Goal: Transaction & Acquisition: Register for event/course

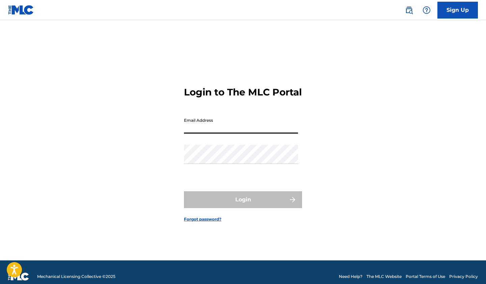
click at [247, 134] on input "Email Address" at bounding box center [241, 123] width 114 height 19
type input "[EMAIL_ADDRESS][DOMAIN_NAME]"
click at [443, 152] on div "Login to The MLC Portal Email Address [EMAIL_ADDRESS][DOMAIN_NAME] Password Log…" at bounding box center [243, 148] width 472 height 223
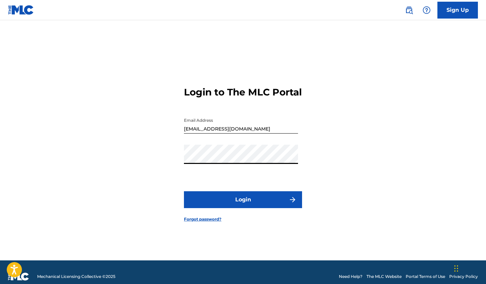
click at [184, 191] on button "Login" at bounding box center [243, 199] width 118 height 17
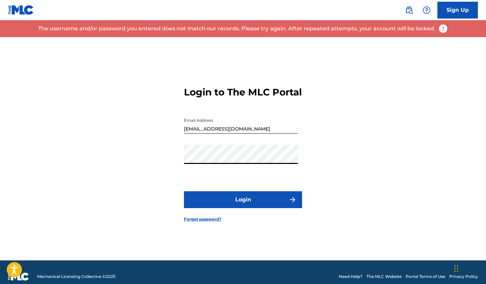
click at [184, 191] on button "Login" at bounding box center [243, 199] width 118 height 17
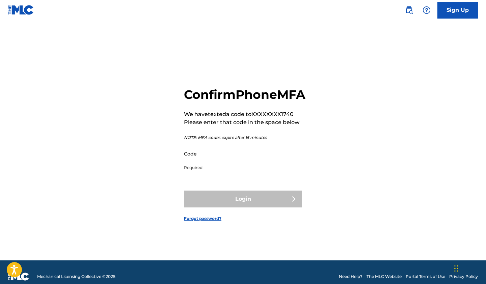
click at [238, 163] on input "Code" at bounding box center [241, 153] width 114 height 19
click at [282, 171] on p "Required" at bounding box center [241, 168] width 114 height 6
click at [271, 163] on input "Code" at bounding box center [241, 153] width 114 height 19
paste input "055065"
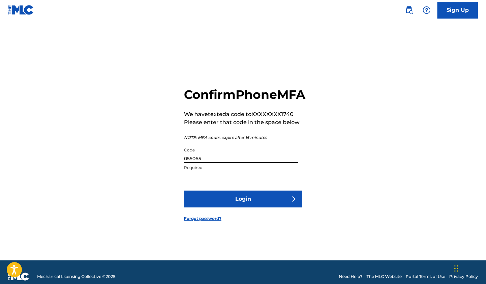
type input "055065"
click at [264, 202] on button "Login" at bounding box center [243, 199] width 118 height 17
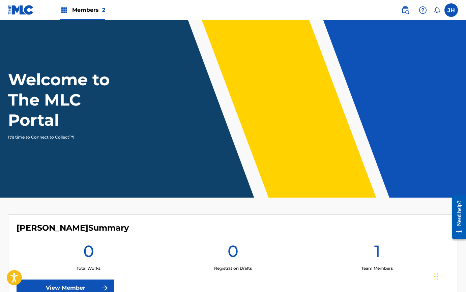
click at [458, 8] on label at bounding box center [451, 9] width 13 height 13
click at [451, 10] on input "JH Jim Hanft jimhanft@gmail.com Notification Preferences Profile Log out" at bounding box center [451, 10] width 0 height 0
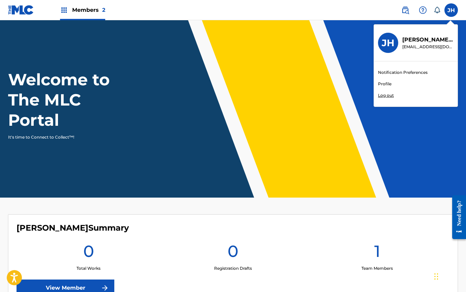
click at [90, 5] on div "Members 2" at bounding box center [82, 10] width 45 height 20
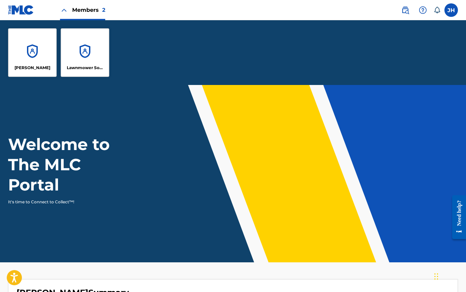
click at [71, 55] on div "Lawnmower Sounds" at bounding box center [85, 52] width 49 height 49
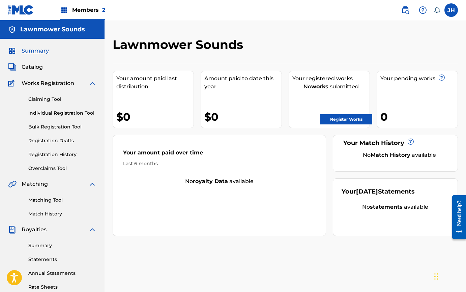
click at [48, 100] on link "Claiming Tool" at bounding box center [62, 99] width 68 height 7
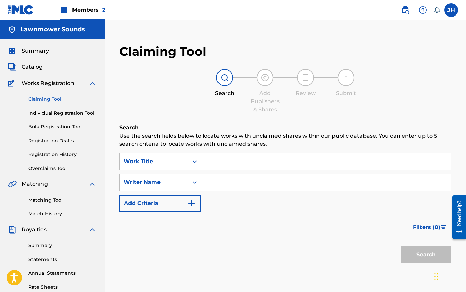
scroll to position [9, 0]
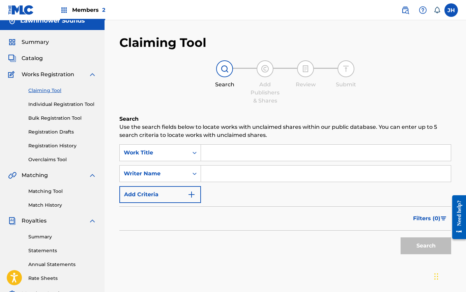
click at [52, 147] on link "Registration History" at bounding box center [62, 145] width 68 height 7
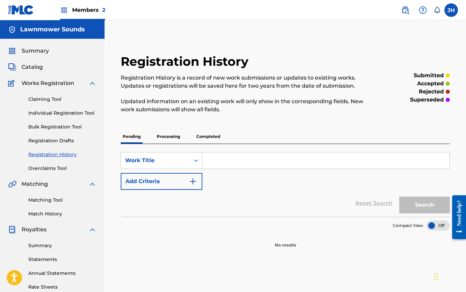
click at [178, 139] on p "Processing" at bounding box center [168, 137] width 27 height 14
click at [202, 138] on p "Completed" at bounding box center [208, 137] width 28 height 14
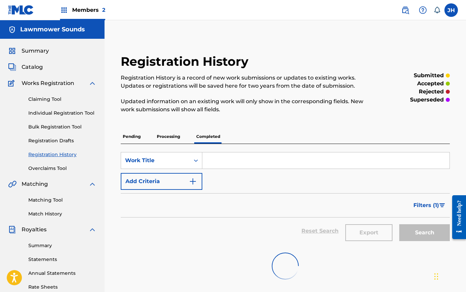
click at [162, 137] on p "Processing" at bounding box center [168, 137] width 27 height 14
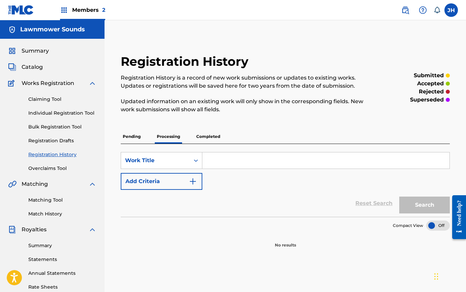
click at [130, 140] on p "Pending" at bounding box center [132, 137] width 22 height 14
click at [71, 12] on div "Members 2" at bounding box center [82, 10] width 45 height 20
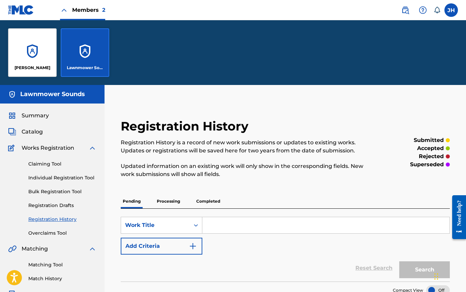
click at [38, 59] on div "Jim Hanft" at bounding box center [32, 52] width 49 height 49
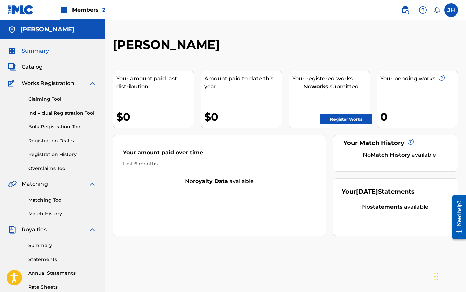
click at [55, 156] on link "Registration History" at bounding box center [62, 154] width 68 height 7
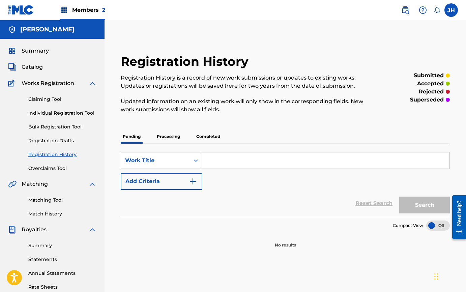
click at [175, 145] on div "SearchWithCriteriac3d88989-fec2-4f6c-8fa3-3bd27b6bc58d Work Title Add Criteria …" at bounding box center [285, 180] width 329 height 73
click at [186, 137] on div "Pending Processing Completed" at bounding box center [285, 137] width 329 height 14
click at [203, 137] on p "Completed" at bounding box center [208, 137] width 28 height 14
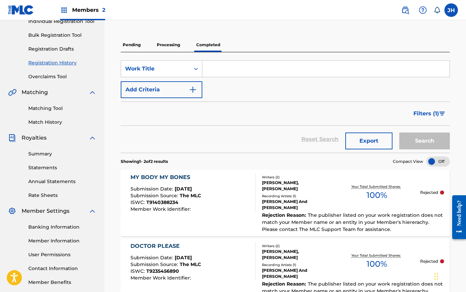
scroll to position [96, 0]
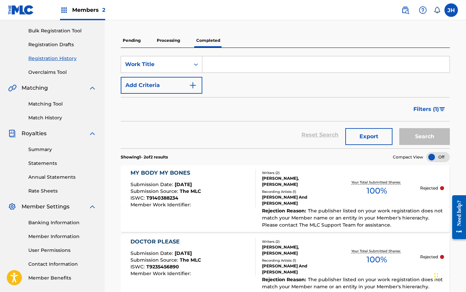
click at [313, 216] on span "The publisher listed on your work registration does not match your Member name …" at bounding box center [352, 218] width 181 height 20
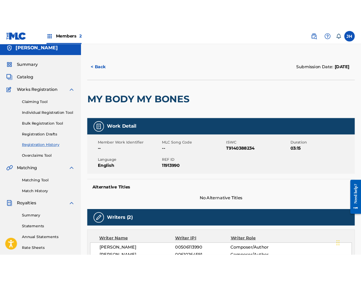
scroll to position [0, 0]
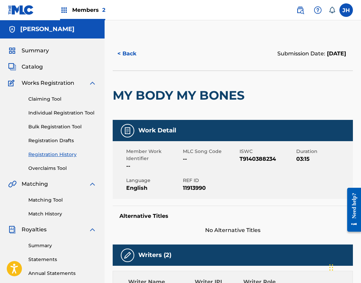
click at [94, 5] on div "Members 2" at bounding box center [82, 10] width 45 height 20
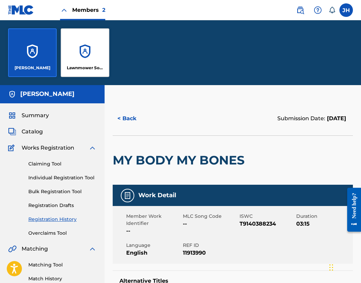
scroll to position [65, 0]
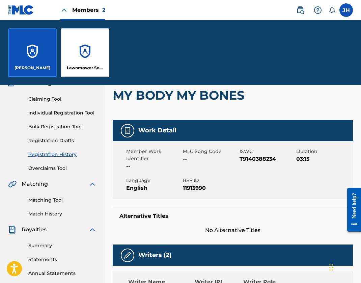
click at [95, 53] on div "Lawnmower Sounds" at bounding box center [85, 52] width 49 height 49
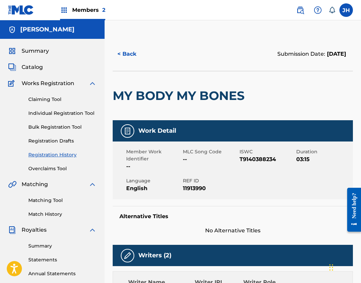
click at [212, 92] on h2 "MY BODY MY BONES" at bounding box center [180, 95] width 135 height 15
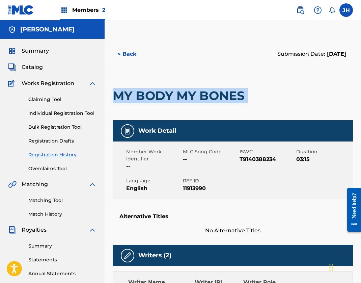
click at [212, 92] on h2 "MY BODY MY BONES" at bounding box center [180, 95] width 135 height 15
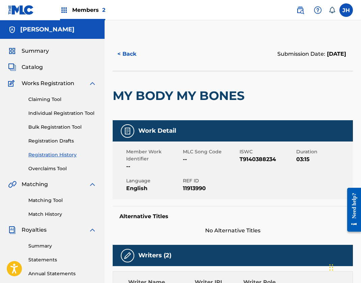
click at [253, 160] on span "T9140388234" at bounding box center [267, 159] width 55 height 8
copy span "T9140388234"
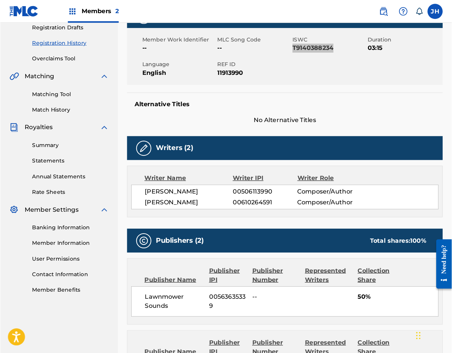
scroll to position [116, 0]
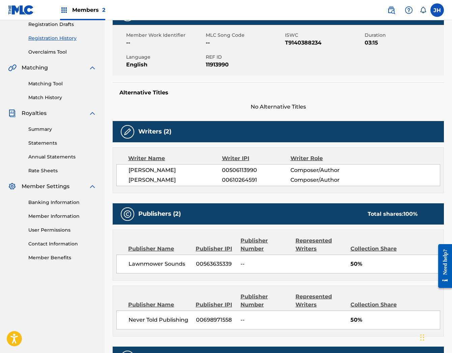
click at [222, 265] on span "00563635339" at bounding box center [216, 264] width 40 height 8
copy span "00563635339"
click at [207, 292] on span "00698971558" at bounding box center [216, 320] width 40 height 8
drag, startPoint x: 207, startPoint y: 323, endPoint x: 404, endPoint y: 300, distance: 199.0
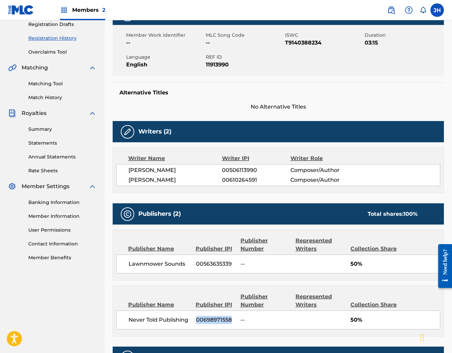
click at [207, 292] on span "00698971558" at bounding box center [216, 320] width 40 height 8
copy span "00698971558"
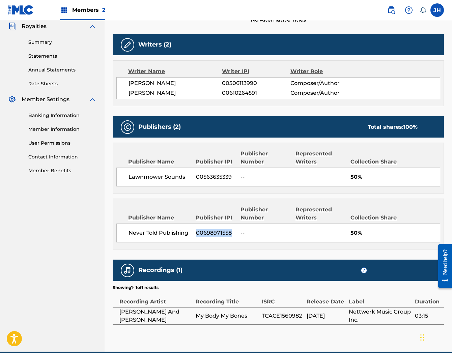
scroll to position [235, 0]
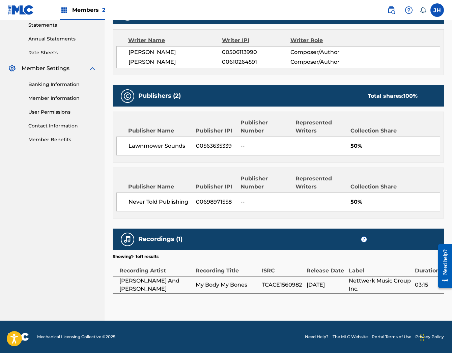
click at [212, 282] on span "My Body My Bones" at bounding box center [227, 285] width 63 height 8
copy div "My Body My Bones"
click at [286, 288] on span "TCACE1560982" at bounding box center [283, 285] width 42 height 8
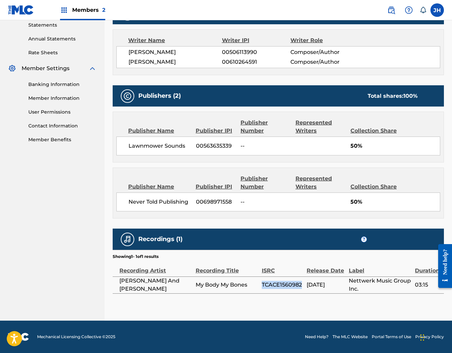
click at [286, 288] on span "TCACE1560982" at bounding box center [283, 285] width 42 height 8
copy span "TCACE1560982"
click at [440, 14] on label at bounding box center [437, 9] width 13 height 13
click at [437, 10] on input "JH Jim Hanft jimhanft@gmail.com Notification Preferences Profile Log out" at bounding box center [437, 10] width 0 height 0
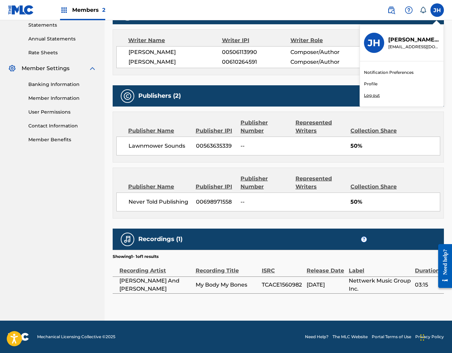
click at [371, 98] on p "Log out" at bounding box center [372, 95] width 16 height 6
click at [437, 10] on input "JH Jim Hanft jimhanft@gmail.com Notification Preferences Profile Log out" at bounding box center [437, 10] width 0 height 0
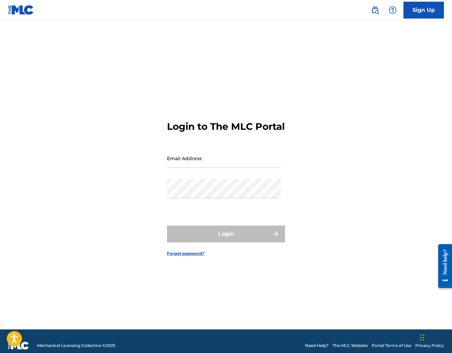
click at [382, 100] on div "Login to The MLC Portal Email Address Password Login Forgot password?" at bounding box center [226, 183] width 452 height 293
click at [152, 188] on div "Login to The MLC Portal Email Address Password Login Forgot password?" at bounding box center [226, 183] width 452 height 293
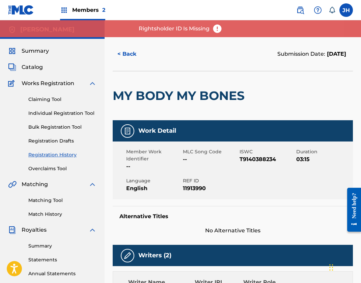
click at [82, 8] on span "Members 2" at bounding box center [88, 10] width 33 height 8
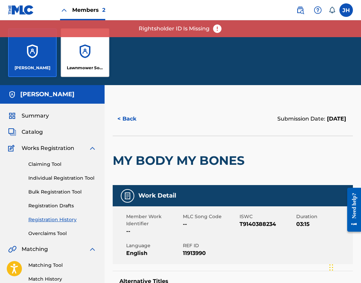
click at [87, 57] on div "Lawnmower Sounds" at bounding box center [85, 52] width 49 height 49
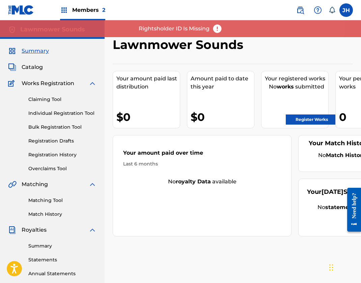
click at [216, 28] on img at bounding box center [217, 29] width 10 height 10
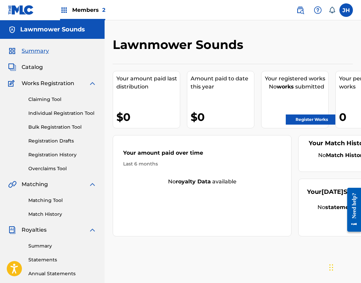
click at [50, 101] on link "Claiming Tool" at bounding box center [62, 99] width 68 height 7
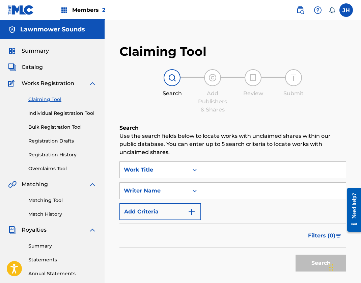
click at [51, 113] on link "Individual Registration Tool" at bounding box center [62, 113] width 68 height 7
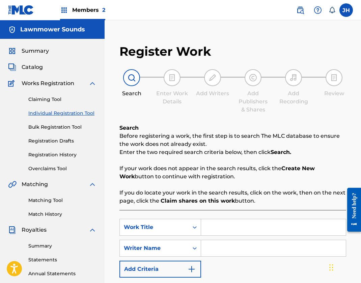
click at [45, 101] on link "Claiming Tool" at bounding box center [62, 99] width 68 height 7
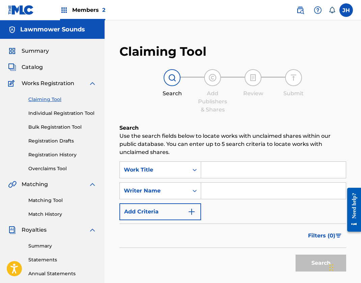
click at [223, 175] on input "Search Form" at bounding box center [273, 170] width 145 height 16
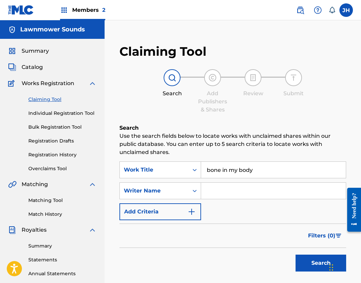
click at [307, 148] on p "Use the search fields below to locate works with unclaimed shares within our pu…" at bounding box center [232, 144] width 227 height 24
drag, startPoint x: 257, startPoint y: 173, endPoint x: 215, endPoint y: 164, distance: 43.2
click at [216, 163] on input "bone in my body" at bounding box center [273, 170] width 145 height 16
click at [214, 169] on input "bone in my body" at bounding box center [273, 170] width 145 height 16
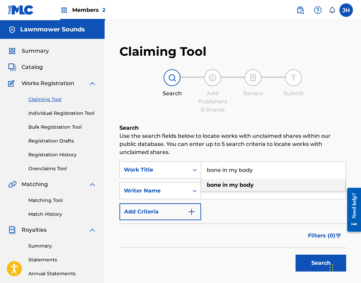
click at [214, 169] on input "bone in my body" at bounding box center [273, 170] width 145 height 16
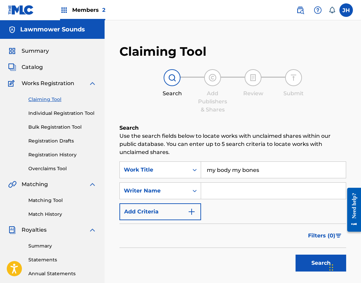
type input "my body my bones"
click at [298, 264] on button "Search" at bounding box center [321, 262] width 51 height 17
click at [228, 171] on input "my body my bones" at bounding box center [273, 170] width 145 height 16
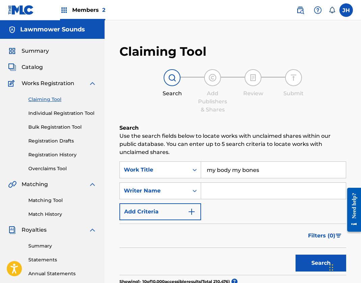
click at [233, 189] on input "Search Form" at bounding box center [273, 191] width 145 height 16
type input "hanft"
click at [296, 254] on button "Search" at bounding box center [321, 262] width 51 height 17
click at [58, 114] on link "Individual Registration Tool" at bounding box center [62, 113] width 68 height 7
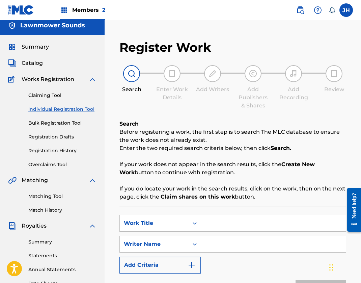
scroll to position [8, 0]
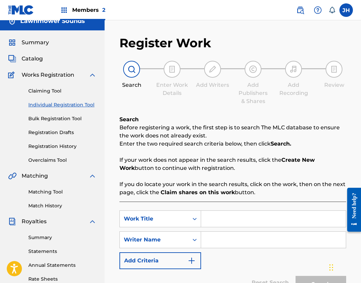
click at [248, 219] on input "Search Form" at bounding box center [273, 219] width 145 height 16
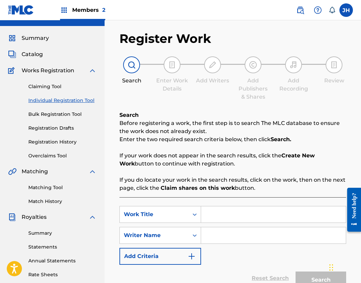
click at [225, 215] on input "Search Form" at bounding box center [273, 214] width 145 height 16
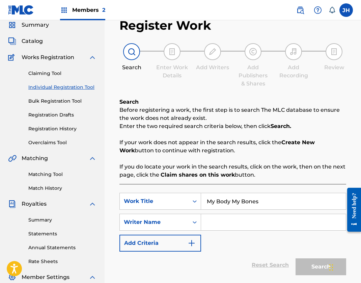
type input "My Body My Bones"
click at [237, 218] on input "Search Form" at bounding box center [273, 222] width 145 height 16
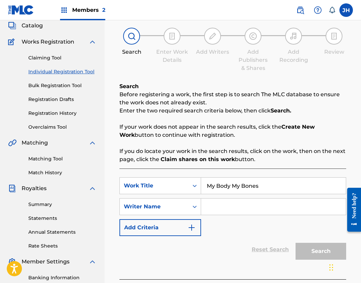
click at [222, 207] on input "Search Form" at bounding box center [273, 206] width 145 height 16
type input "James Lawrence Hanft"
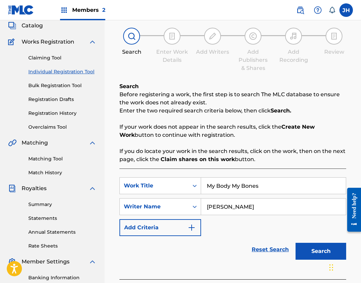
click at [305, 250] on button "Search" at bounding box center [321, 251] width 51 height 17
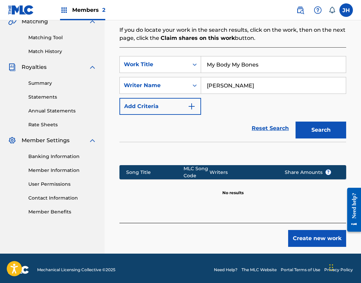
scroll to position [166, 0]
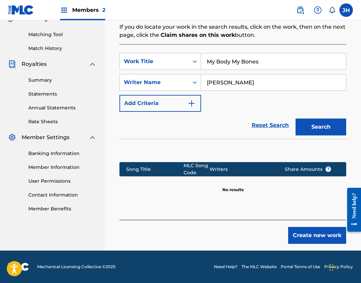
click at [306, 232] on button "Create new work" at bounding box center [317, 235] width 58 height 17
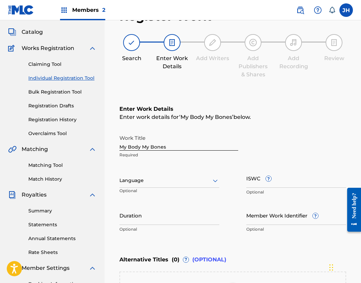
scroll to position [39, 0]
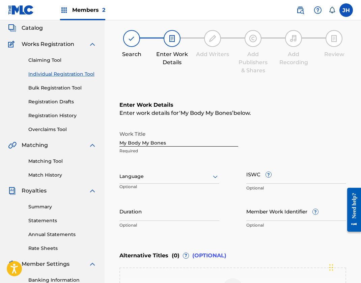
click at [277, 181] on input "ISWC ?" at bounding box center [296, 173] width 100 height 19
paste input "T9140388234"
type input "T9140388234"
click at [137, 167] on div "Language Optional" at bounding box center [169, 179] width 100 height 30
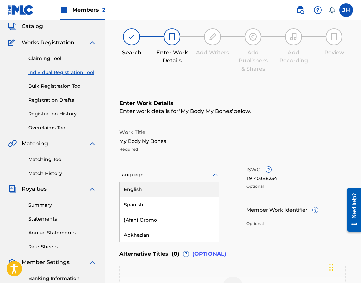
click at [141, 175] on div at bounding box center [169, 174] width 100 height 8
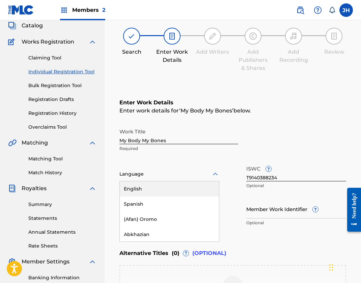
click at [147, 190] on div "English" at bounding box center [169, 188] width 99 height 15
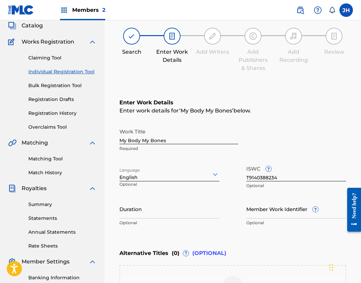
click at [137, 141] on input "My Body My Bones" at bounding box center [178, 134] width 119 height 19
click at [159, 141] on input "Doctor Please" at bounding box center [178, 134] width 119 height 19
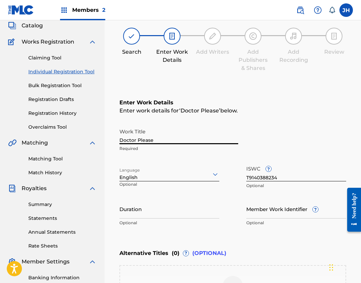
click at [159, 140] on input "Doctor Please" at bounding box center [178, 134] width 119 height 19
type input "My Body My Bones"
click at [320, 129] on div "Work Title My Body My Bones Required" at bounding box center [232, 140] width 227 height 30
click at [167, 213] on input "Duration" at bounding box center [169, 208] width 100 height 19
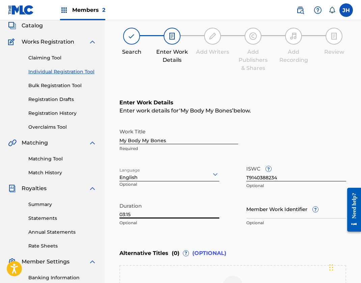
type input "03:15"
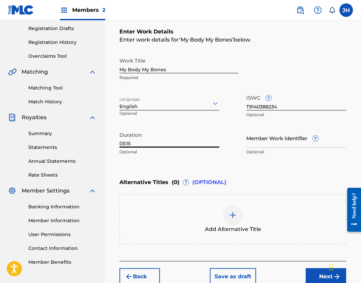
scroll to position [154, 0]
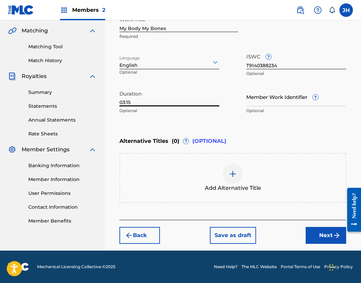
click at [324, 240] on button "Next" at bounding box center [326, 235] width 40 height 17
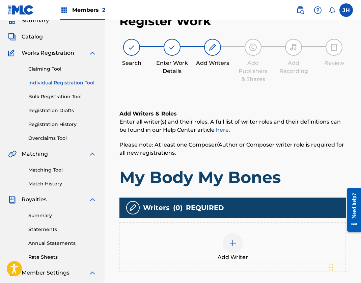
scroll to position [39, 0]
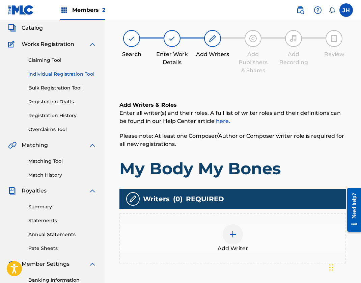
click at [240, 240] on div at bounding box center [233, 234] width 20 height 20
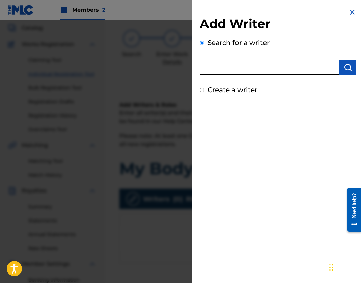
click at [220, 72] on input "text" at bounding box center [270, 67] width 140 height 15
type input "Jim Hanft"
click at [349, 68] on img "submit" at bounding box center [348, 67] width 8 height 8
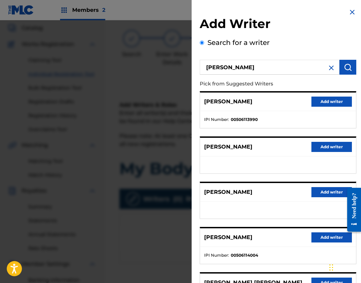
click at [330, 104] on button "Add writer" at bounding box center [331, 102] width 40 height 10
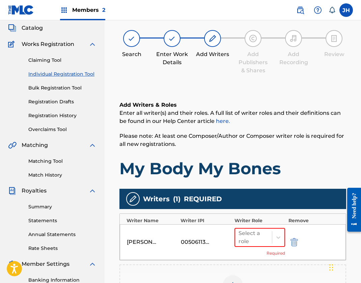
scroll to position [48, 0]
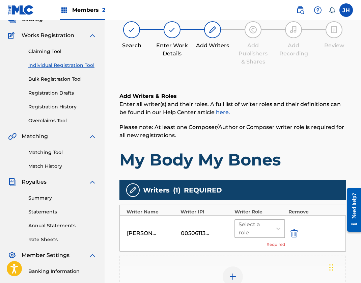
click at [256, 230] on div at bounding box center [254, 228] width 30 height 9
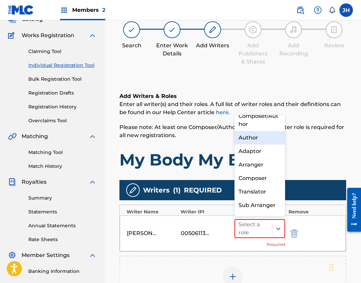
scroll to position [0, 0]
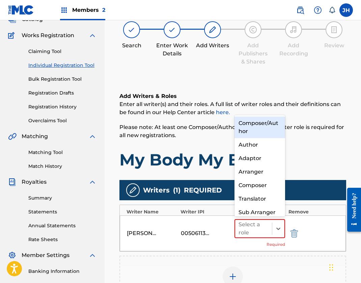
click at [260, 122] on div "Composer/Author" at bounding box center [260, 127] width 51 height 22
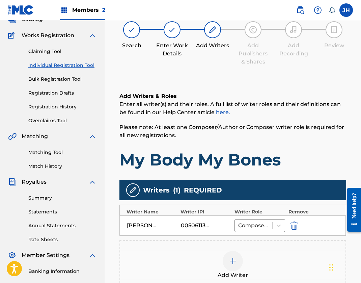
click at [238, 263] on div at bounding box center [233, 261] width 20 height 20
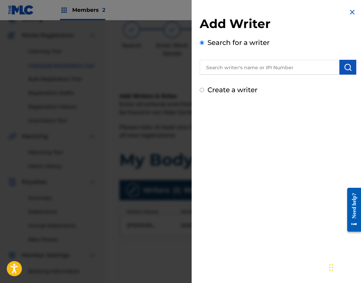
click at [228, 62] on input "text" at bounding box center [270, 67] width 140 height 15
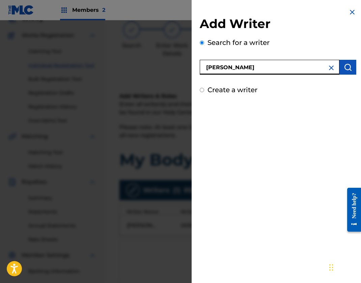
type input "Samantha Yonack"
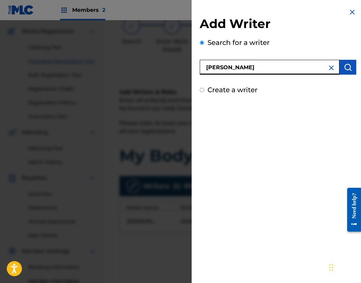
click at [346, 68] on img "submit" at bounding box center [348, 67] width 8 height 8
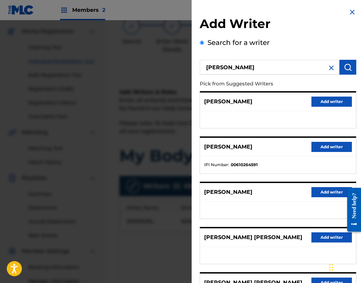
click at [331, 149] on button "Add writer" at bounding box center [331, 147] width 40 height 10
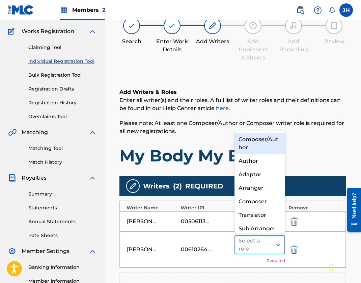
click at [248, 250] on div "Select a role" at bounding box center [254, 245] width 30 height 16
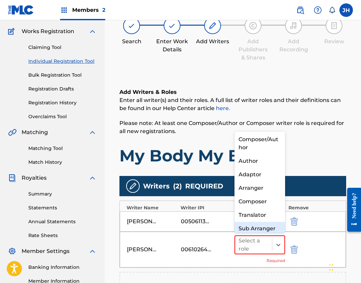
scroll to position [7, 0]
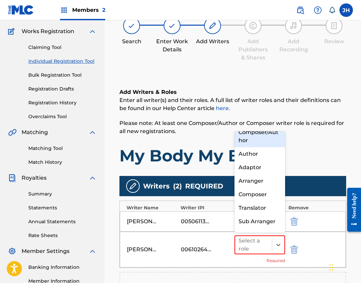
click at [258, 137] on div "Composer/Author" at bounding box center [260, 137] width 51 height 22
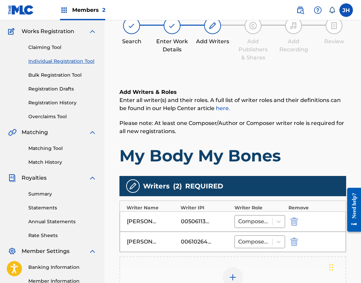
click at [198, 220] on div "00506113990" at bounding box center [196, 221] width 30 height 8
click at [200, 222] on div "00506113990" at bounding box center [196, 221] width 30 height 8
click at [260, 221] on div at bounding box center [253, 221] width 31 height 9
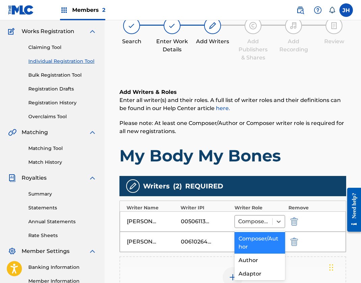
click at [186, 224] on div "00506113990" at bounding box center [196, 221] width 30 height 8
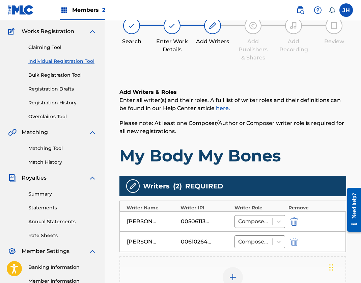
click at [199, 222] on div "00506113990" at bounding box center [196, 221] width 30 height 8
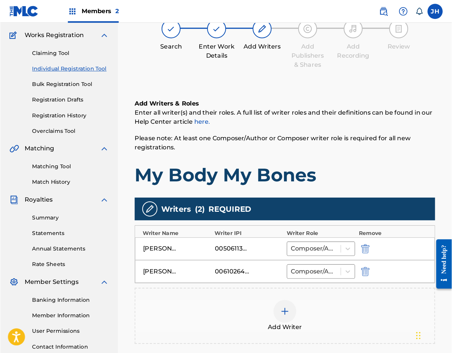
scroll to position [52, 0]
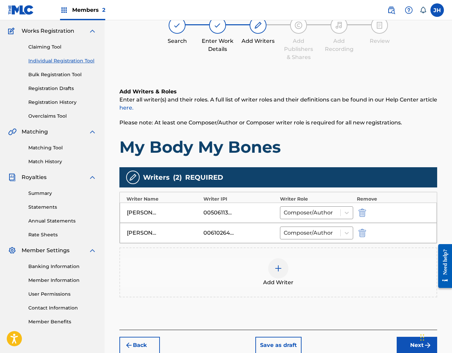
click at [183, 277] on div "Add Writer" at bounding box center [278, 272] width 317 height 28
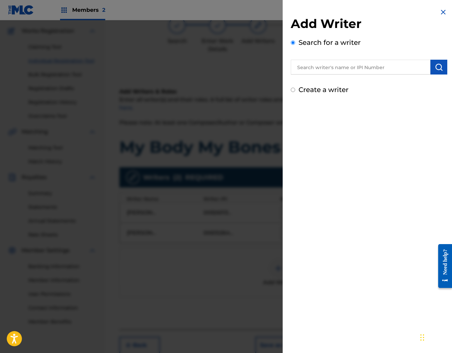
click at [361, 12] on img at bounding box center [443, 12] width 8 height 8
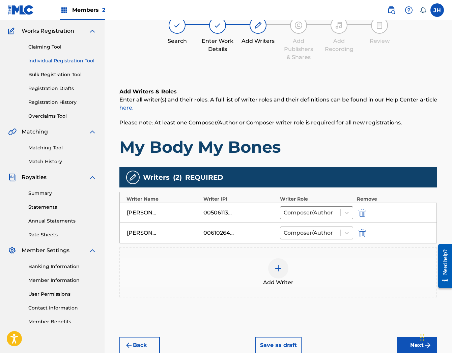
scroll to position [63, 0]
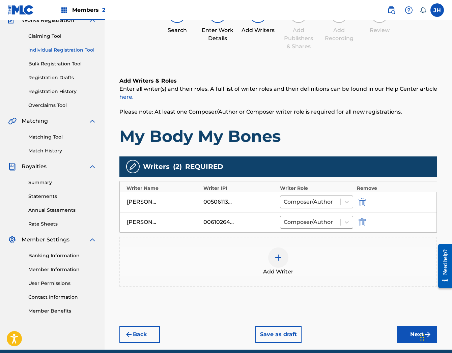
click at [218, 208] on div "JAMES LAWRENCE HANFT 00506113990 Composer/Author" at bounding box center [278, 202] width 317 height 20
click at [361, 202] on img "submit" at bounding box center [362, 202] width 7 height 8
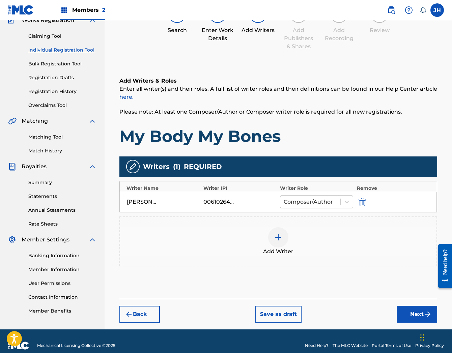
click at [282, 240] on div at bounding box center [278, 237] width 20 height 20
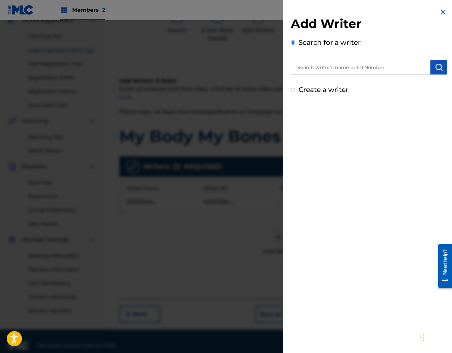
click at [343, 72] on input "text" at bounding box center [361, 67] width 140 height 15
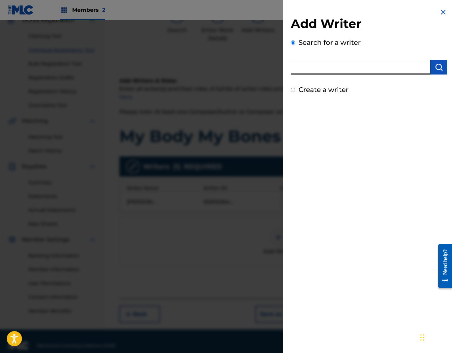
type input "Jim Hanft"
click at [342, 71] on input "Jim Hanft" at bounding box center [361, 67] width 140 height 15
click at [361, 72] on button "submit" at bounding box center [439, 67] width 17 height 15
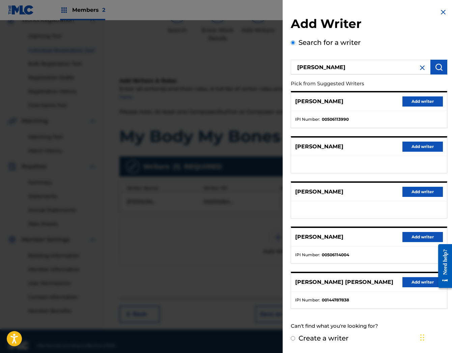
click at [361, 103] on button "Add writer" at bounding box center [423, 102] width 40 height 10
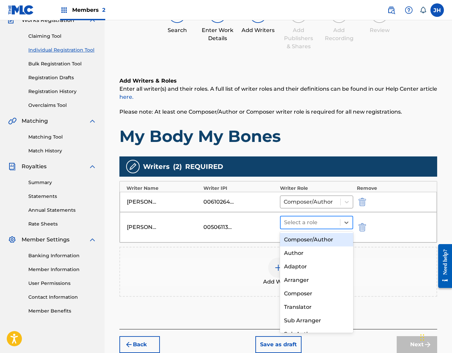
click at [318, 220] on div at bounding box center [310, 222] width 53 height 9
click at [314, 244] on div "Composer/Author" at bounding box center [316, 239] width 73 height 13
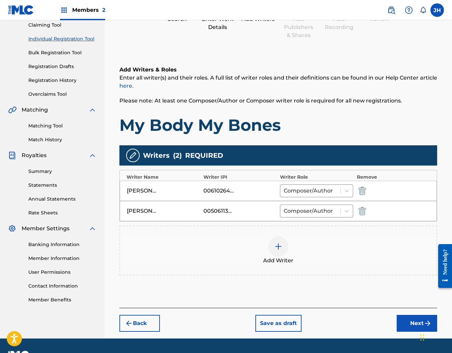
scroll to position [81, 0]
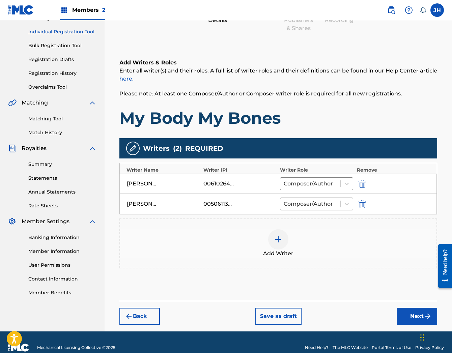
click at [361, 282] on button "Next" at bounding box center [417, 316] width 40 height 17
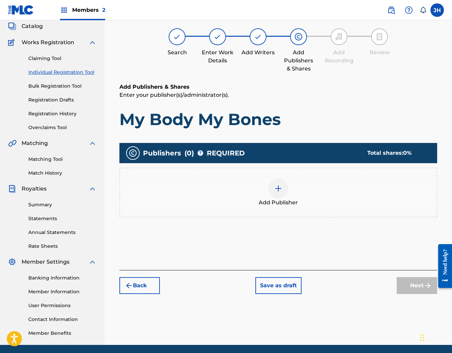
scroll to position [30, 0]
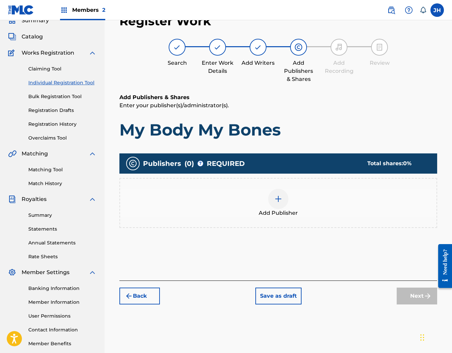
click at [283, 199] on div at bounding box center [278, 199] width 20 height 20
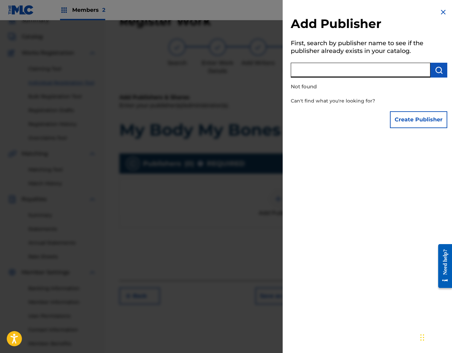
click at [336, 73] on input "text" at bounding box center [361, 70] width 140 height 15
type input "lawnmower sounds"
click at [356, 71] on input "lawnmower sounds" at bounding box center [361, 70] width 140 height 15
click at [361, 122] on button "Create Publisher" at bounding box center [418, 119] width 57 height 17
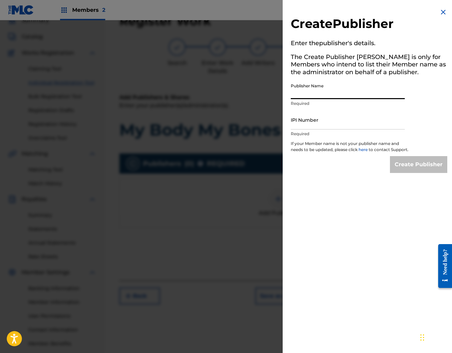
click at [316, 96] on input "Publisher Name" at bounding box center [348, 89] width 114 height 19
type input "Lawnmower Sounds"
click at [356, 124] on input "IPI Number" at bounding box center [348, 119] width 114 height 19
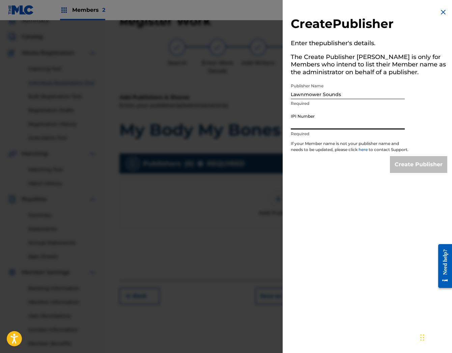
paste input "00563635339"
type input "00563635339"
click at [361, 170] on input "Create Publisher" at bounding box center [418, 164] width 57 height 17
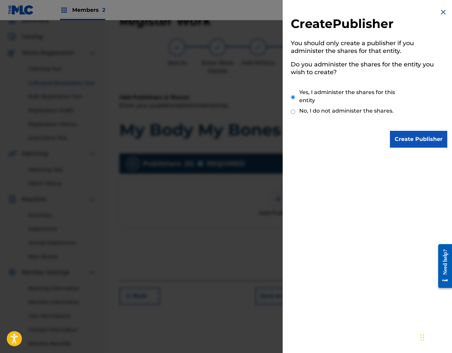
click at [361, 139] on input "Create Publisher" at bounding box center [418, 139] width 57 height 17
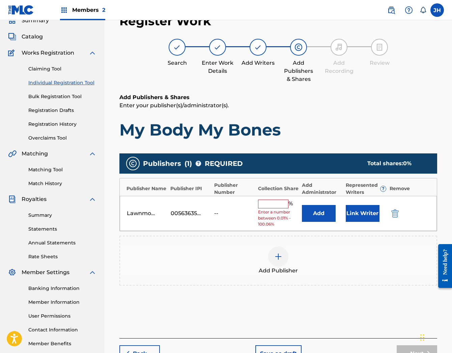
click at [281, 207] on input "text" at bounding box center [273, 204] width 30 height 9
type input "50"
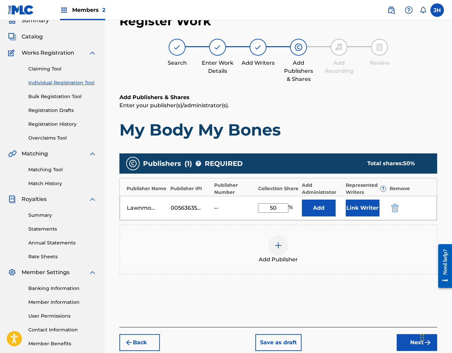
click at [281, 248] on img at bounding box center [278, 246] width 8 height 8
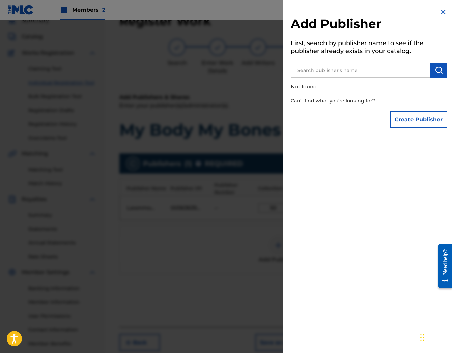
click at [361, 123] on button "Create Publisher" at bounding box center [418, 119] width 57 height 17
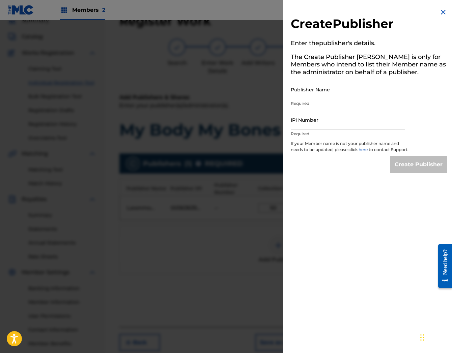
click at [336, 97] on input "Publisher Name" at bounding box center [348, 89] width 114 height 19
type input "Never Told Publishing"
click at [331, 124] on input "IPI Number" at bounding box center [348, 119] width 114 height 19
paste input "00698971558"
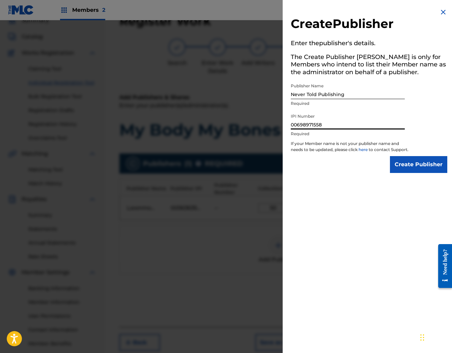
type input "00698971558"
click at [361, 172] on input "Create Publisher" at bounding box center [418, 164] width 57 height 17
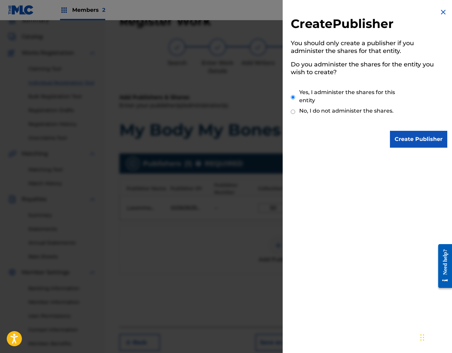
click at [361, 138] on input "Create Publisher" at bounding box center [418, 139] width 57 height 17
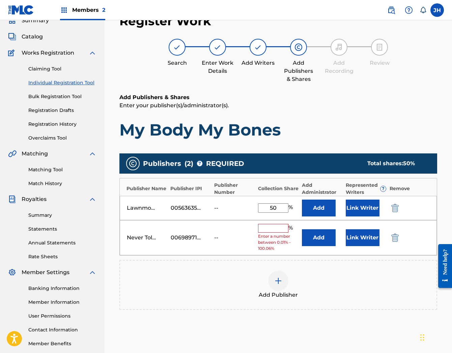
click at [278, 230] on input "text" at bounding box center [273, 228] width 30 height 9
type input "50"
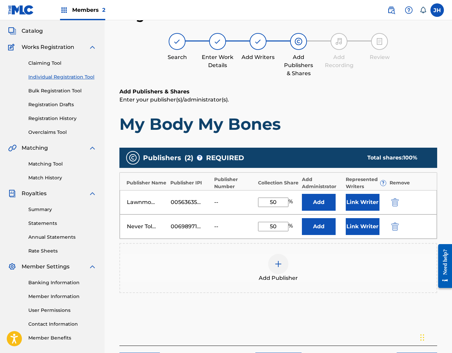
scroll to position [59, 0]
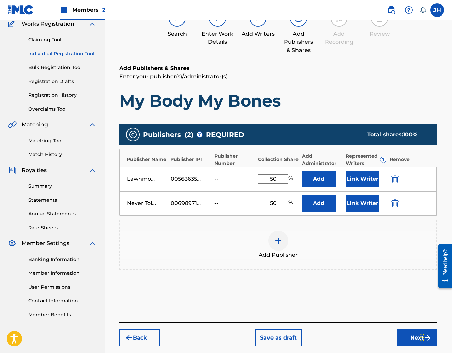
click at [361, 282] on button "Next" at bounding box center [417, 338] width 40 height 17
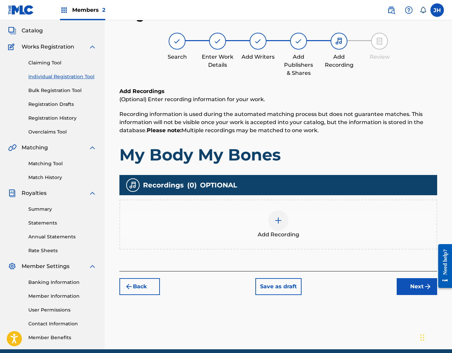
scroll to position [30, 0]
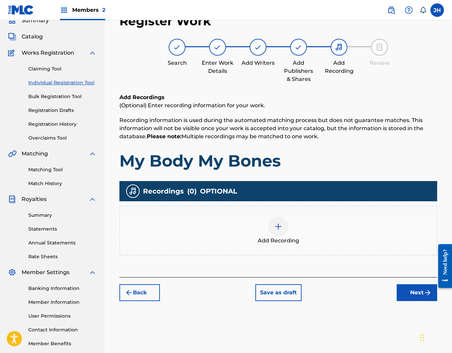
click at [280, 232] on div at bounding box center [278, 227] width 20 height 20
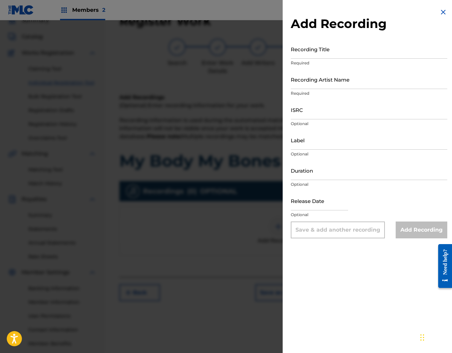
click at [333, 52] on input "Recording Title" at bounding box center [369, 48] width 157 height 19
paste input "My Body My Bones"
type input "My Body My Bones"
click at [339, 83] on input "Recording Artist Name" at bounding box center [369, 79] width 157 height 19
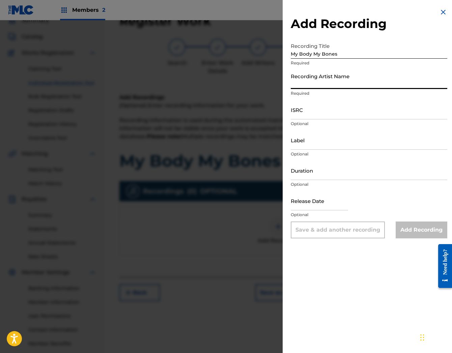
type input "Jim and Sam"
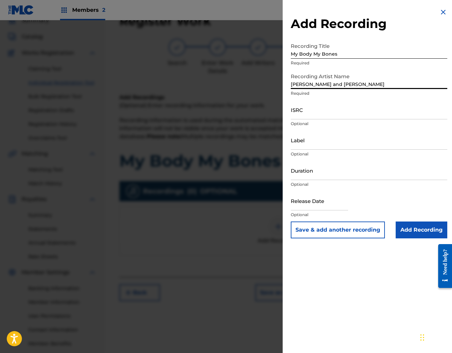
click at [320, 116] on input "ISRC" at bounding box center [369, 109] width 157 height 19
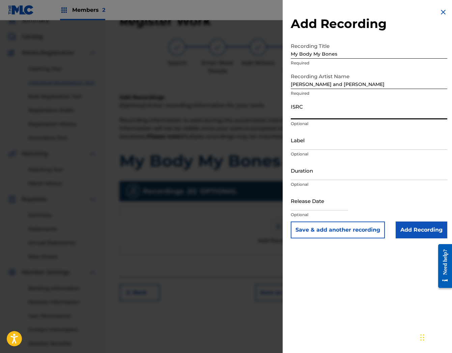
paste input "TCACE1560982"
type input "TCACE1560982"
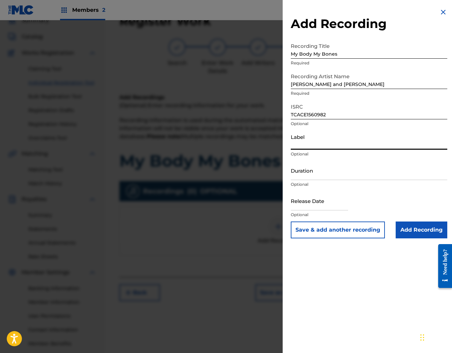
click at [313, 145] on input "Label" at bounding box center [369, 140] width 157 height 19
click at [335, 143] on input "Label" at bounding box center [369, 140] width 157 height 19
type input "Nettwerk Music Group Inc."
click at [325, 178] on input "Duration" at bounding box center [369, 170] width 157 height 19
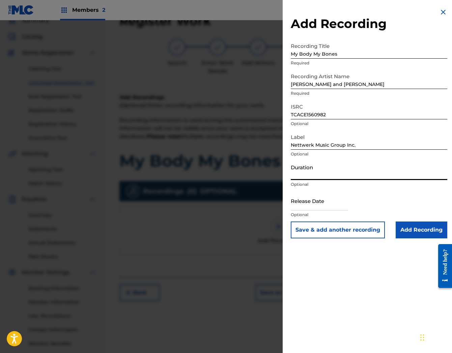
type input "03:15"
select select "7"
select select "2025"
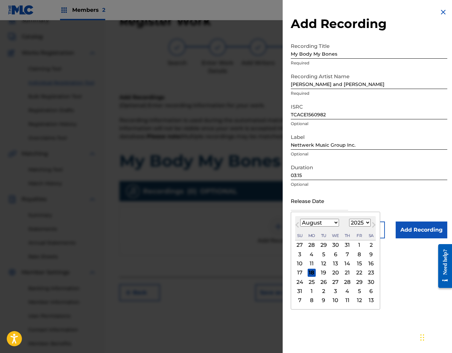
click at [316, 204] on input "text" at bounding box center [319, 200] width 57 height 19
type input "October 6 2017"
select select "9"
select select "2017"
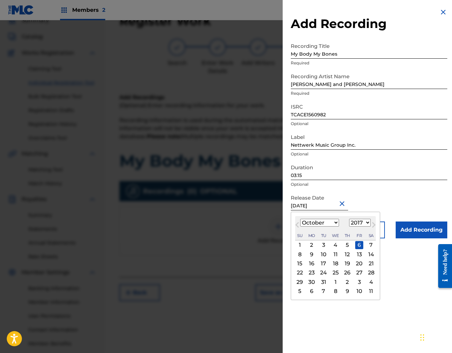
click at [361, 207] on div "Release Date October 6 2017 October 2017 Previous Month Next Month October 2017…" at bounding box center [369, 206] width 157 height 30
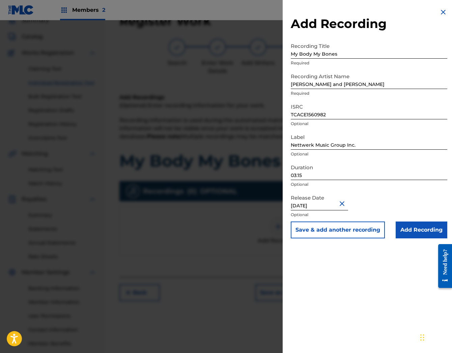
click at [361, 232] on input "Add Recording" at bounding box center [422, 230] width 52 height 17
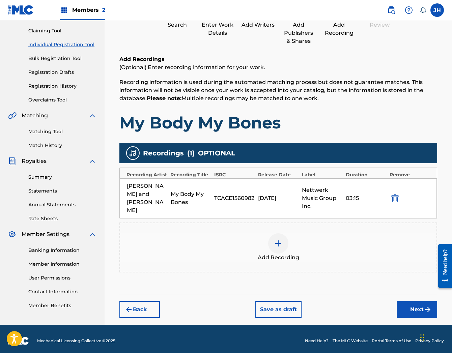
click at [361, 282] on button "Next" at bounding box center [417, 309] width 40 height 17
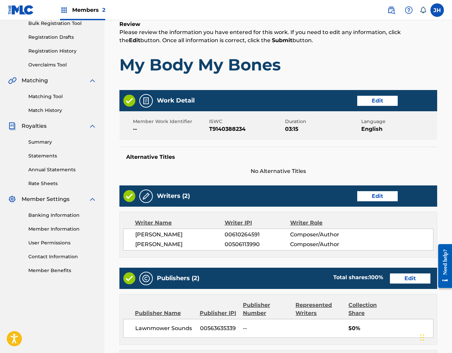
scroll to position [309, 0]
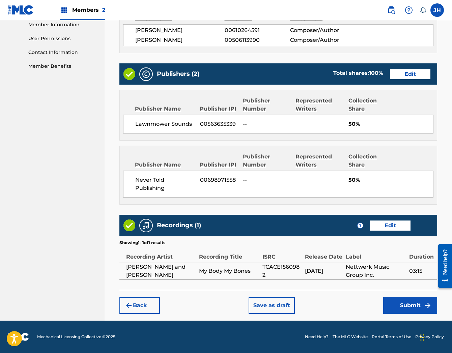
click at [361, 282] on button "Submit" at bounding box center [410, 305] width 54 height 17
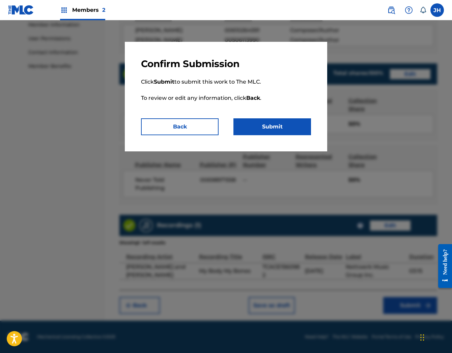
drag, startPoint x: 272, startPoint y: 128, endPoint x: -644, endPoint y: 193, distance: 918.1
click at [165, 130] on button "Back" at bounding box center [180, 126] width 78 height 17
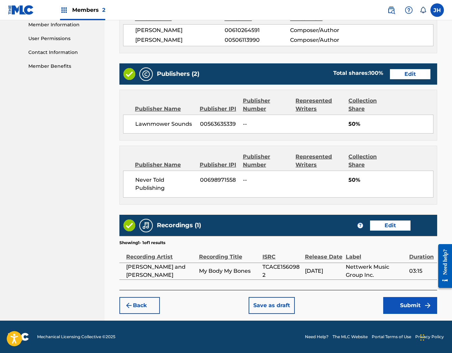
click at [275, 282] on button "Save as draft" at bounding box center [272, 305] width 46 height 17
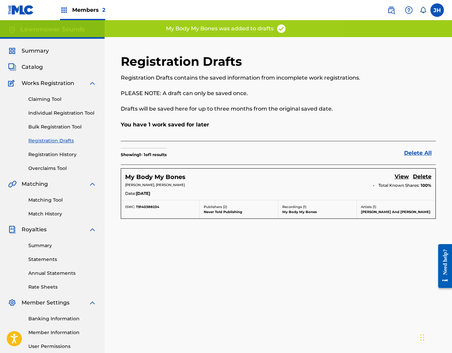
click at [216, 262] on div "Registration Drafts Registration Drafts contains the saved information from inc…" at bounding box center [279, 211] width 348 height 349
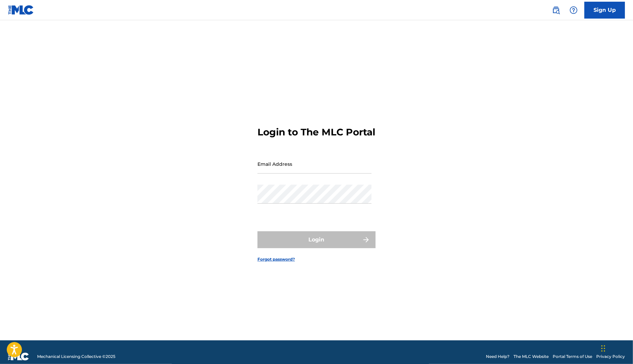
drag, startPoint x: 516, startPoint y: 193, endPoint x: 490, endPoint y: 116, distance: 81.7
click at [516, 193] on div "Login to The MLC Portal Email Address Password Login Forgot password?" at bounding box center [316, 188] width 472 height 303
click at [602, 13] on link "Sign Up" at bounding box center [604, 10] width 40 height 17
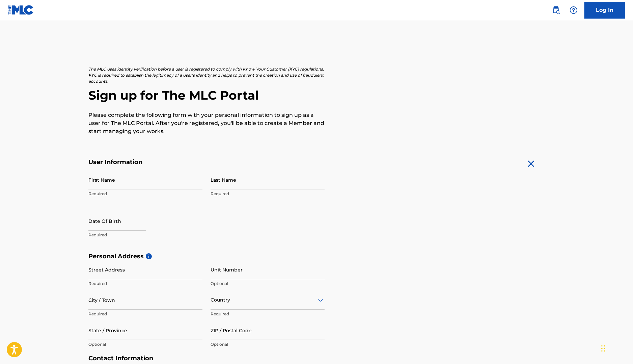
click at [140, 191] on p "Required" at bounding box center [145, 194] width 114 height 6
click at [142, 184] on input "First Name" at bounding box center [145, 179] width 114 height 19
type input "[PERSON_NAME]"
type input "Yonack"
type input "[STREET_ADDRESS]"
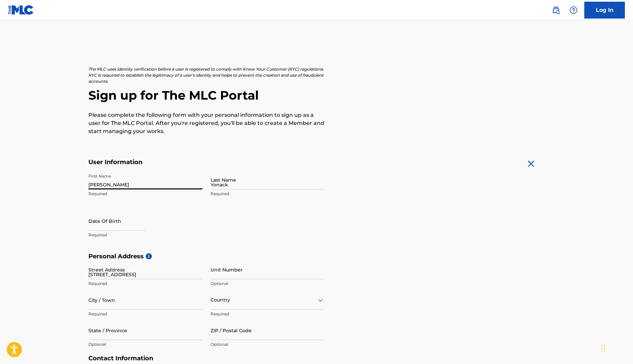
type input "Apt #5"
type input "[GEOGRAPHIC_DATA][PERSON_NAME]"
type input "[GEOGRAPHIC_DATA]"
type input "CA"
type input "90405"
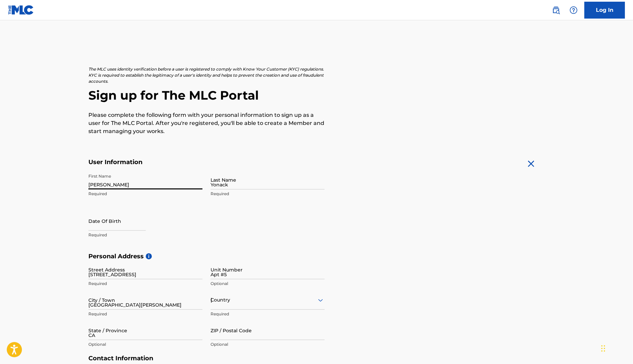
type input "661"
type input "9177640"
select select "7"
select select "2025"
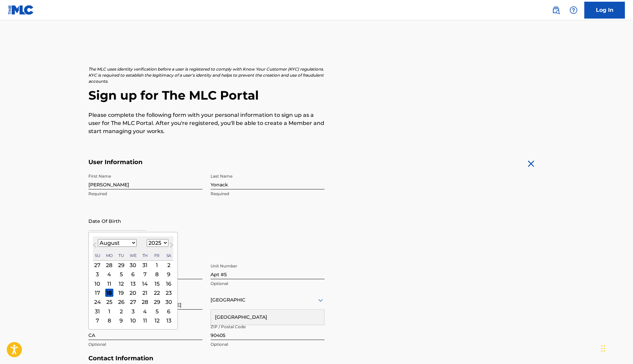
click at [107, 221] on input "text" at bounding box center [116, 220] width 57 height 19
click at [125, 242] on select "January February March April May June July August September October November De…" at bounding box center [117, 243] width 39 height 8
select select "4"
click at [98, 239] on select "January February March April May June July August September October November De…" at bounding box center [117, 243] width 39 height 8
click at [156, 284] on div "16" at bounding box center [157, 283] width 8 height 8
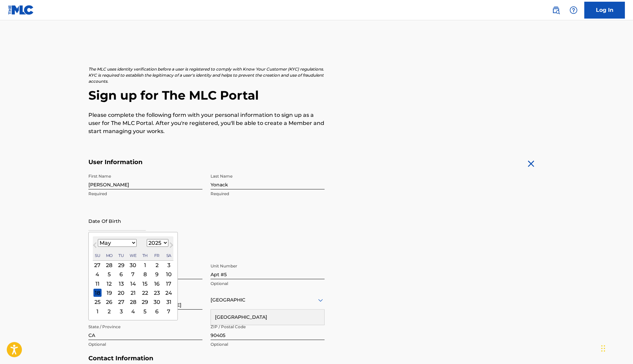
type input "[DATE]"
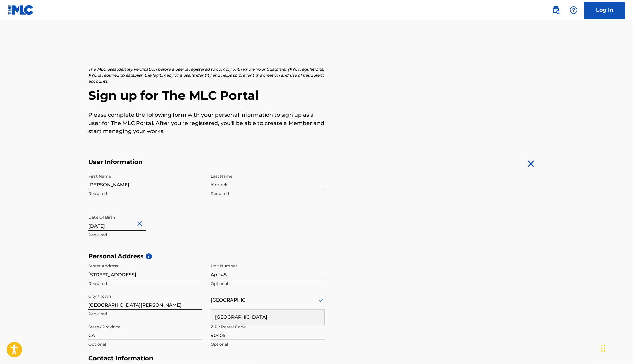
click at [118, 224] on input "[DATE]" at bounding box center [116, 220] width 57 height 19
select select "4"
select select "2025"
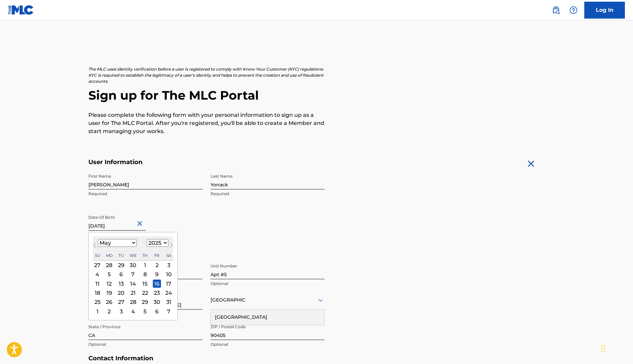
click at [118, 224] on input "[DATE]" at bounding box center [116, 220] width 57 height 19
type input "[DATE]"
select select "1984"
type input "[DATE]"
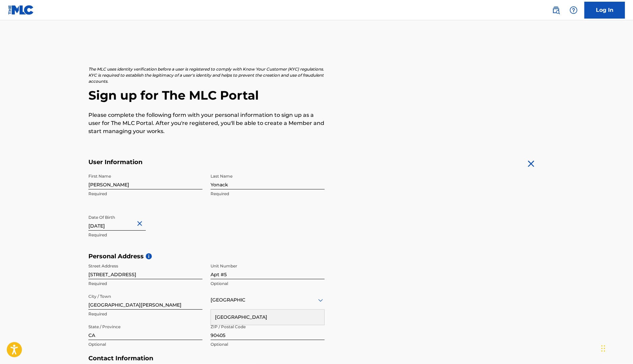
click at [282, 233] on div "First Name [PERSON_NAME] Required Last Name [PERSON_NAME] Required Date Of Birt…" at bounding box center [206, 211] width 236 height 82
click at [71, 175] on main "The MLC uses identity verification before a user is registered to comply with K…" at bounding box center [316, 257] width 633 height 475
click at [352, 247] on form "User Information First Name [PERSON_NAME] Required Last Name [PERSON_NAME] Requ…" at bounding box center [316, 307] width 456 height 299
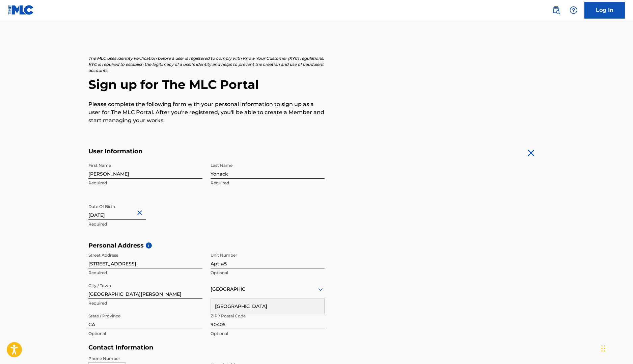
scroll to position [16, 0]
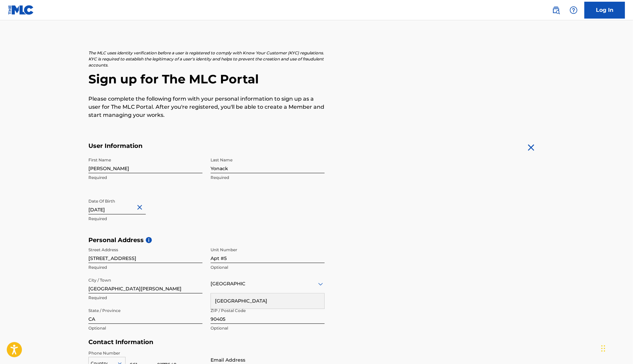
click at [247, 302] on div "[GEOGRAPHIC_DATA]" at bounding box center [267, 300] width 113 height 15
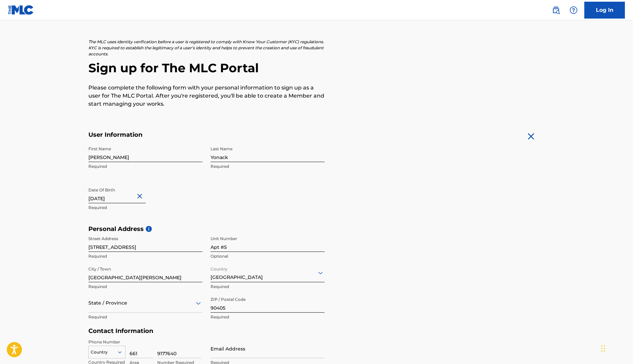
click at [172, 303] on div "State / Province" at bounding box center [145, 302] width 114 height 19
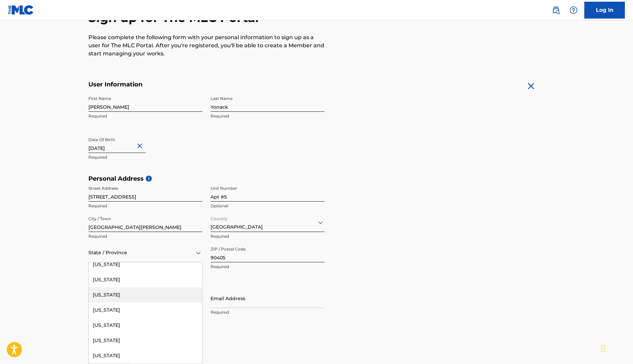
scroll to position [11, 0]
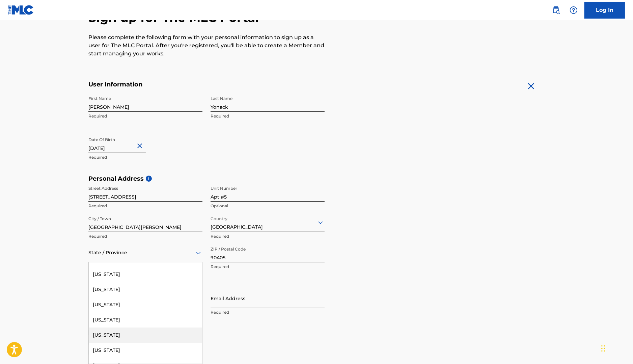
click at [176, 331] on div "[US_STATE]" at bounding box center [145, 334] width 113 height 15
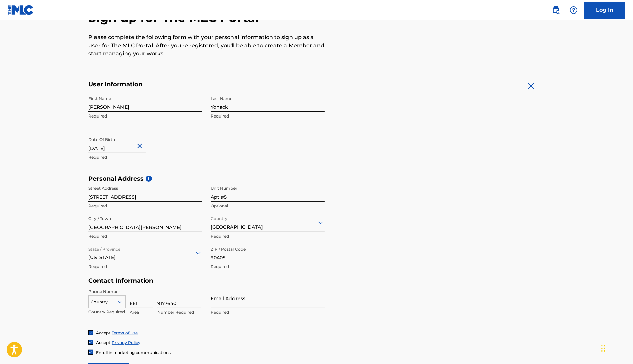
click at [253, 303] on input "Email Address" at bounding box center [268, 297] width 114 height 19
click at [209, 306] on div "Phone Number Country Country Required 661 Area 9177640 Number Required Email Ad…" at bounding box center [206, 308] width 236 height 41
click at [218, 306] on input "Email Address" at bounding box center [268, 297] width 114 height 19
type input "[EMAIL_ADDRESS][DOMAIN_NAME]"
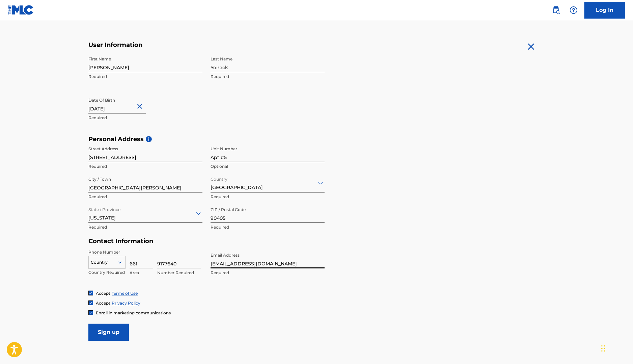
scroll to position [155, 0]
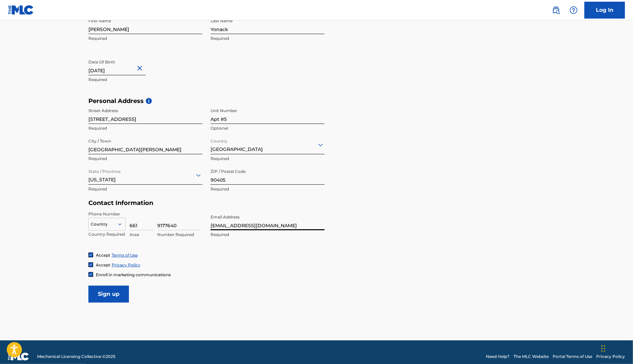
click at [107, 296] on input "Sign up" at bounding box center [108, 293] width 40 height 17
click at [109, 223] on div at bounding box center [107, 223] width 36 height 7
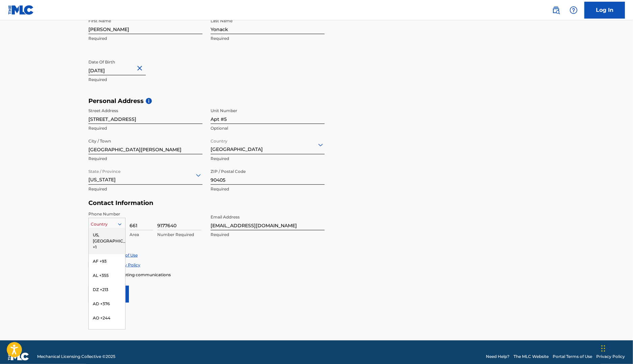
click at [107, 232] on div "US, [GEOGRAPHIC_DATA] +1" at bounding box center [107, 241] width 36 height 26
click at [90, 278] on form "User Information First Name [PERSON_NAME] Required Last Name [PERSON_NAME] Requ…" at bounding box center [316, 152] width 456 height 299
click at [89, 275] on img at bounding box center [91, 274] width 4 height 4
click at [108, 295] on input "Sign up" at bounding box center [108, 293] width 40 height 17
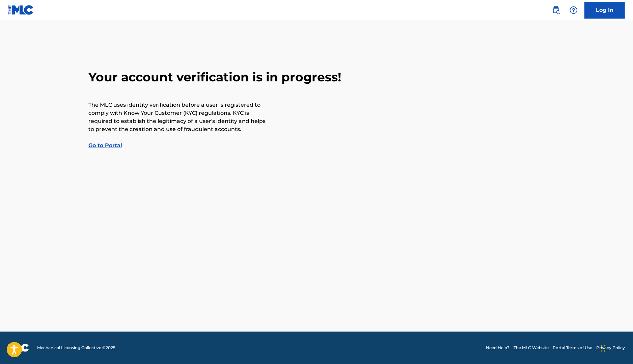
click at [291, 183] on main "Your account verification is in progress! The MLC uses identity verification be…" at bounding box center [316, 175] width 633 height 311
drag, startPoint x: 180, startPoint y: 164, endPoint x: 176, endPoint y: 161, distance: 5.1
click at [179, 163] on main "Your account verification is in progress! The MLC uses identity verification be…" at bounding box center [316, 175] width 633 height 311
click at [112, 146] on link "Go to Portal" at bounding box center [105, 145] width 34 height 6
click at [227, 129] on p "The MLC uses identity verification before a user is registered to comply with K…" at bounding box center [177, 117] width 179 height 32
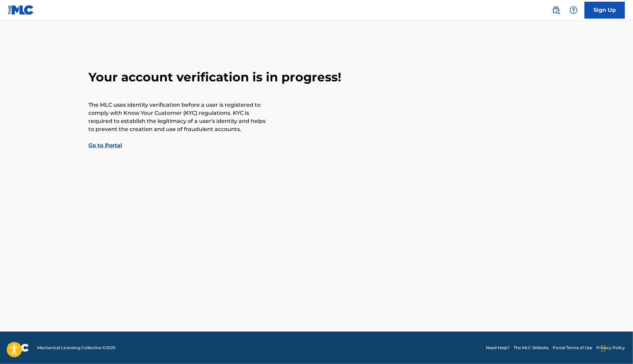
click at [218, 128] on p "The MLC uses identity verification before a user is registered to comply with K…" at bounding box center [177, 117] width 179 height 32
